Goal: Task Accomplishment & Management: Use online tool/utility

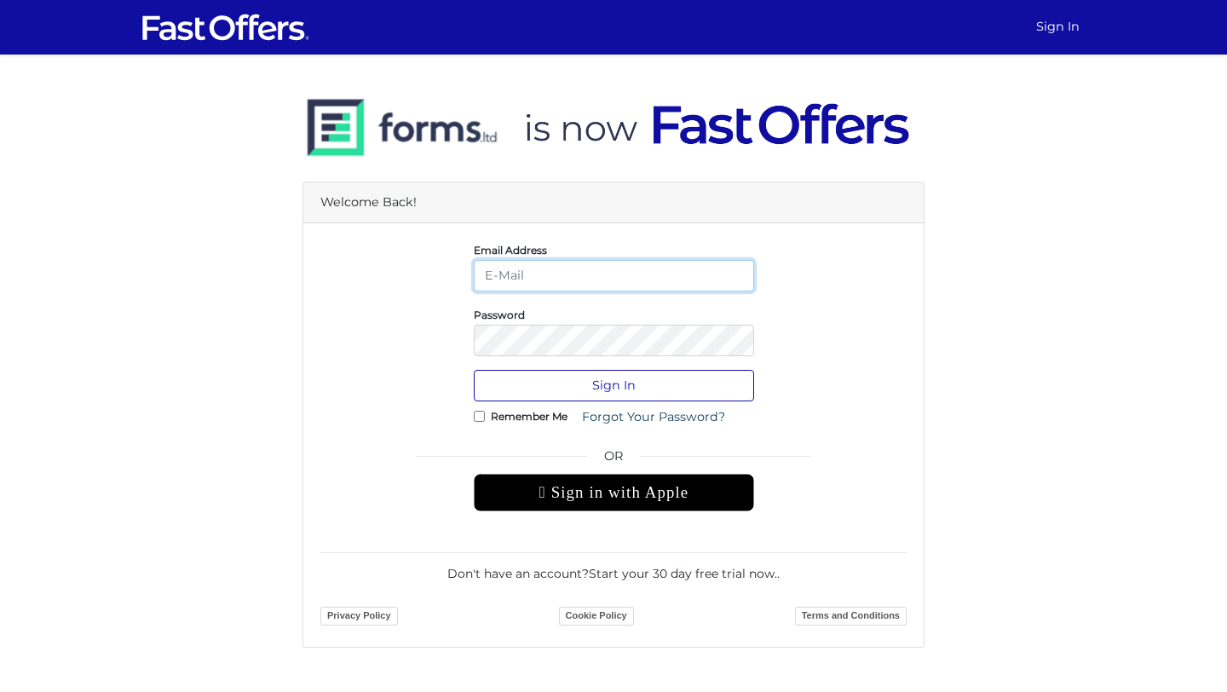
type input "daniellep@property.ca"
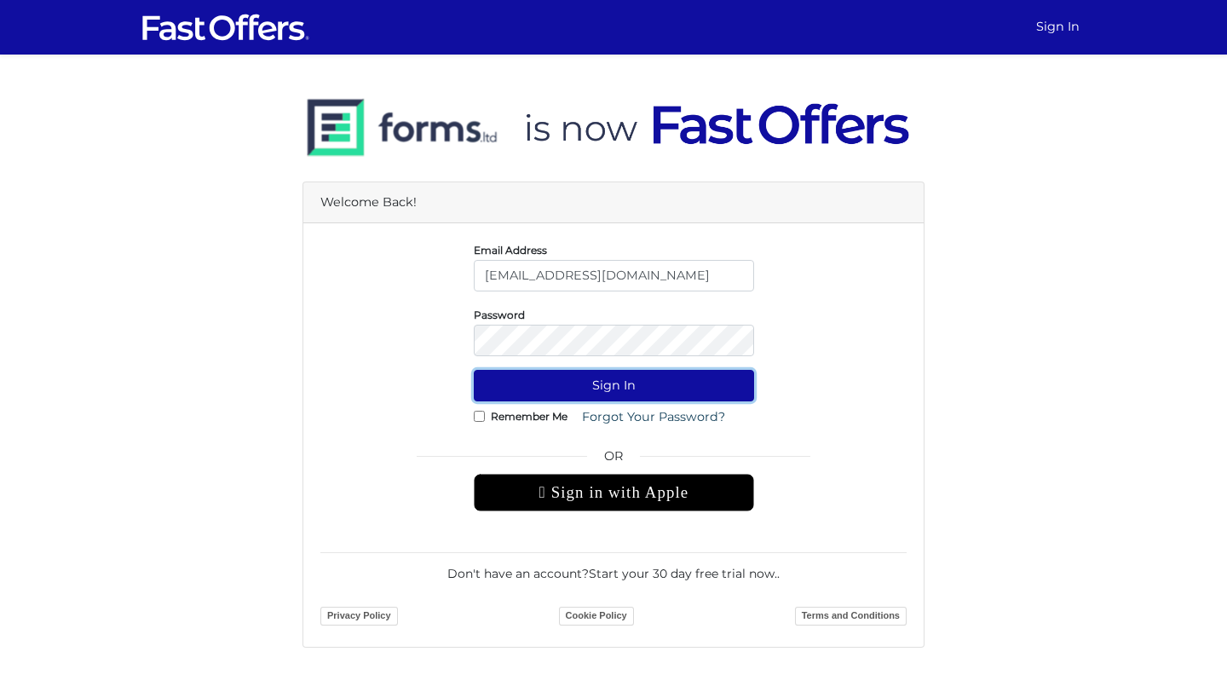
click at [655, 383] on button "Sign In" at bounding box center [614, 386] width 280 height 32
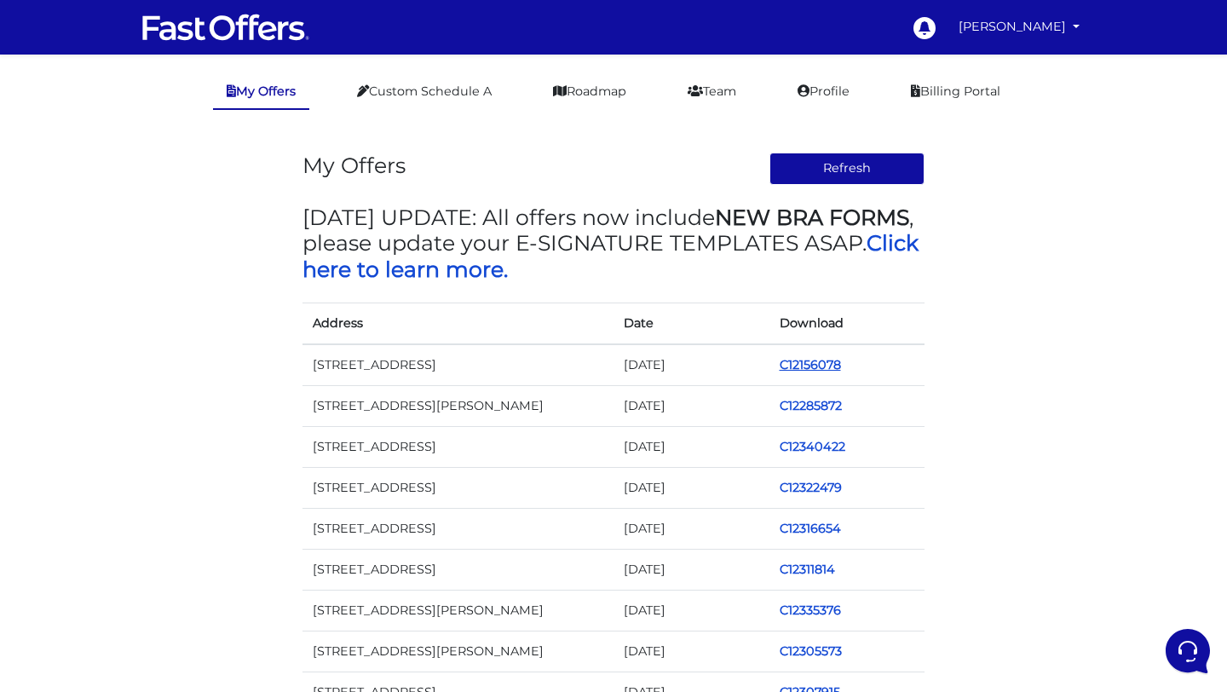
click at [791, 372] on link "C12156078" at bounding box center [810, 364] width 61 height 15
